Goal: Transaction & Acquisition: Subscribe to service/newsletter

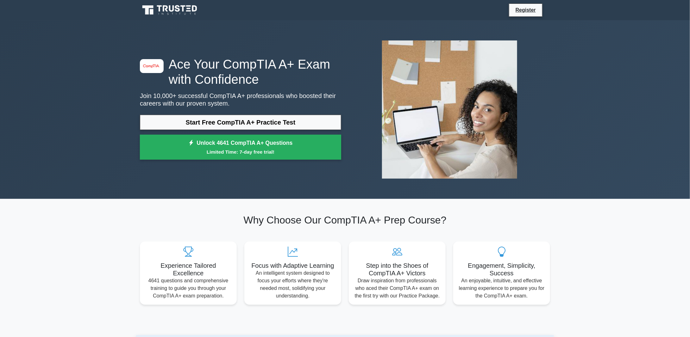
click at [298, 67] on h1 "Ace Your CompTIA A+ Exam with Confidence" at bounding box center [240, 72] width 201 height 30
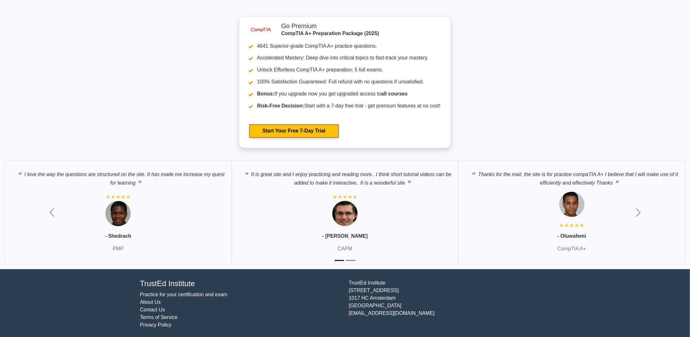
scroll to position [1700, 0]
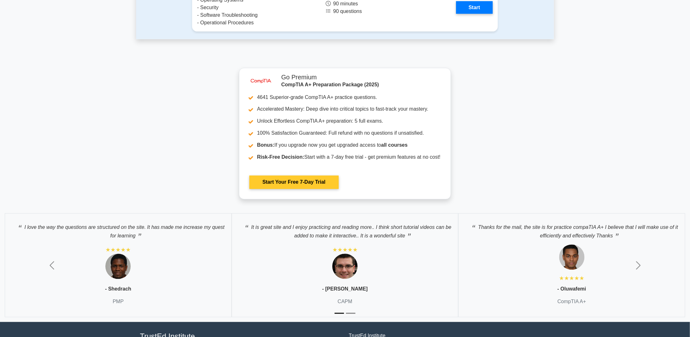
click at [281, 178] on link "Start Your Free 7-Day Trial" at bounding box center [293, 182] width 89 height 13
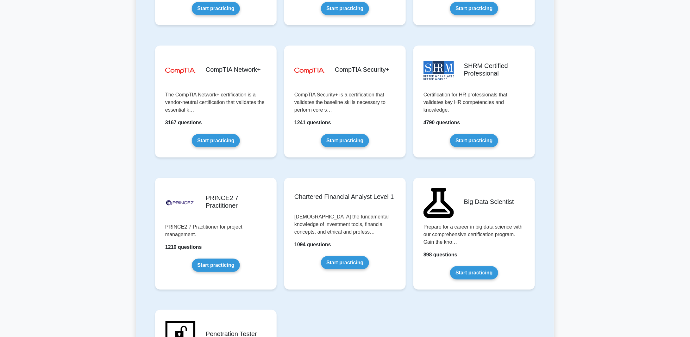
scroll to position [1476, 0]
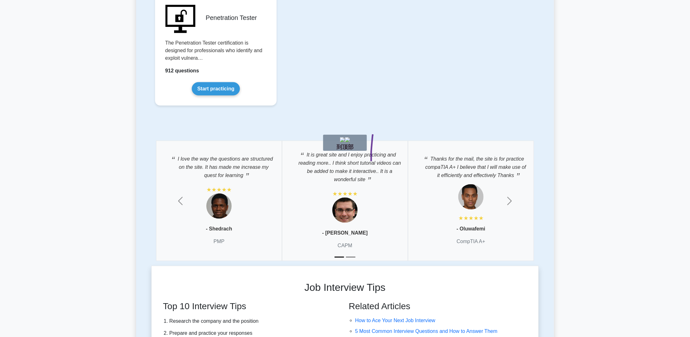
drag, startPoint x: 373, startPoint y: 134, endPoint x: 364, endPoint y: 152, distance: 19.7
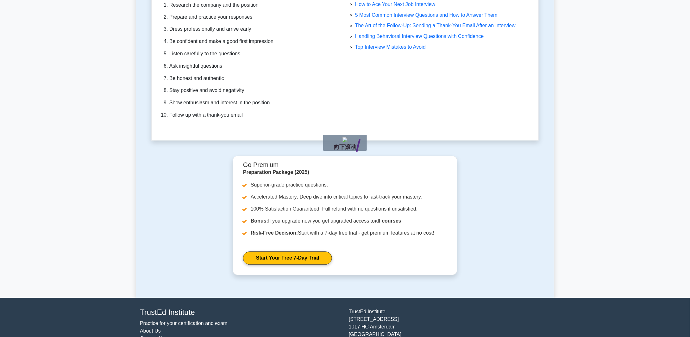
drag, startPoint x: 360, startPoint y: 139, endPoint x: 374, endPoint y: 127, distance: 18.4
